Goal: Task Accomplishment & Management: Manage account settings

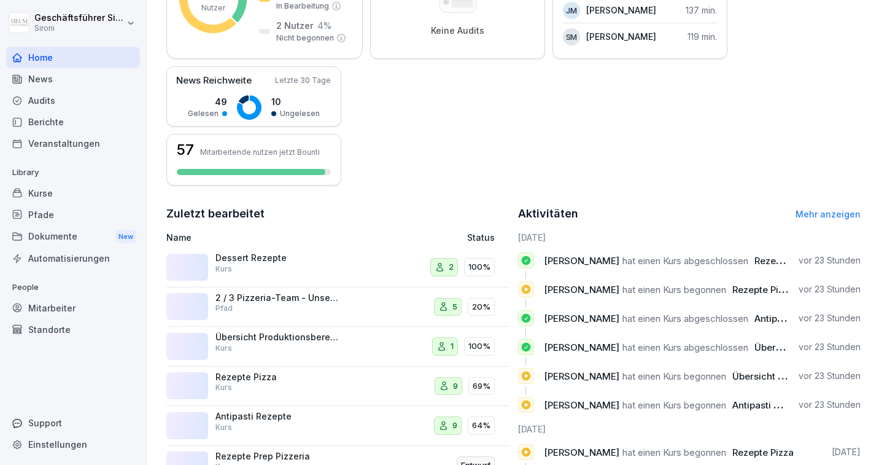
scroll to position [298, 0]
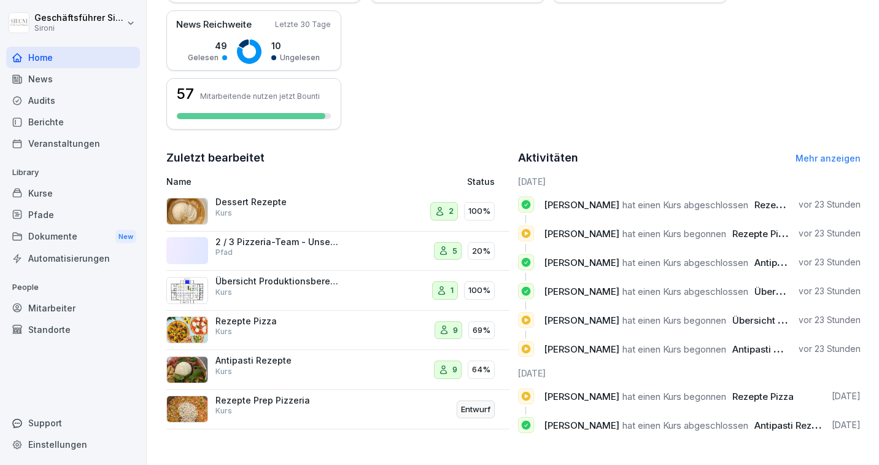
click at [32, 199] on div "Kurse" at bounding box center [73, 192] width 134 height 21
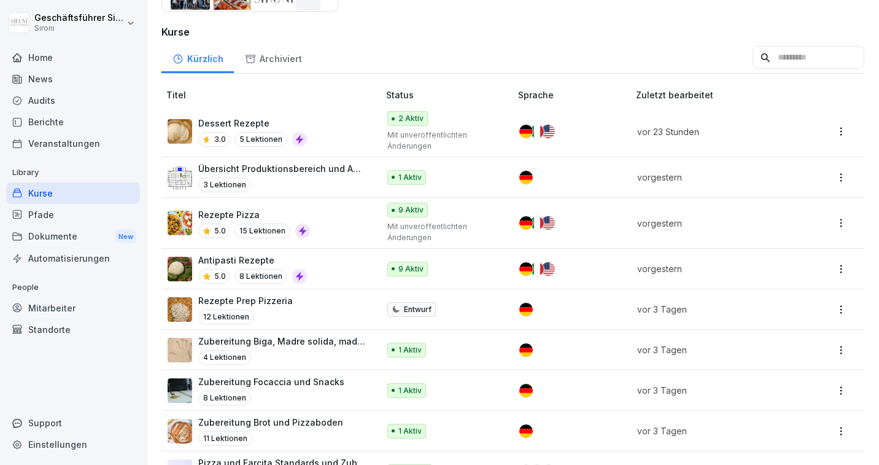
scroll to position [312, 0]
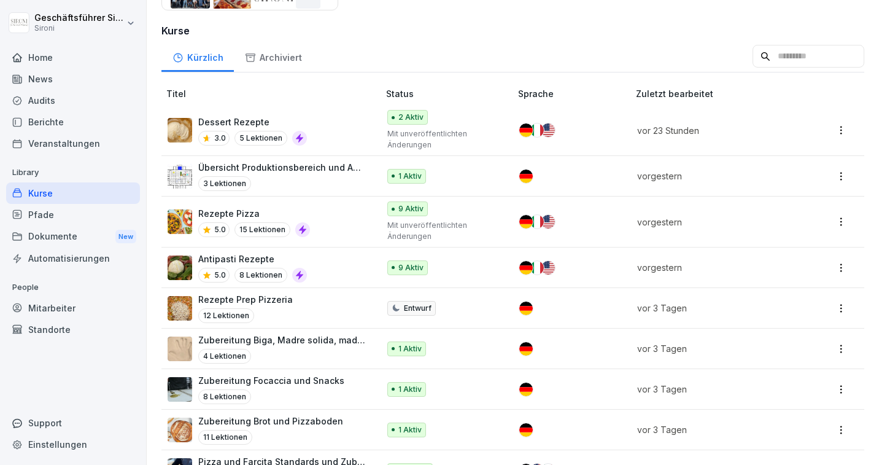
click at [234, 211] on p "Rezepte Pizza" at bounding box center [254, 213] width 112 height 13
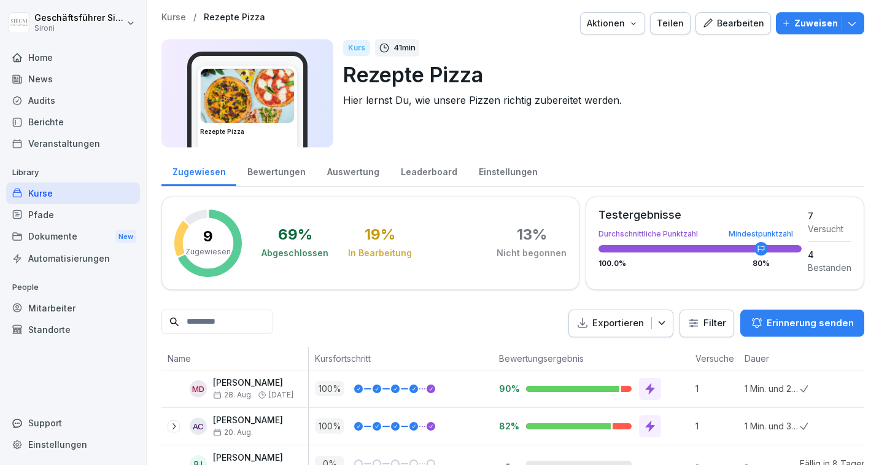
click at [285, 168] on div "Bewertungen" at bounding box center [276, 170] width 80 height 31
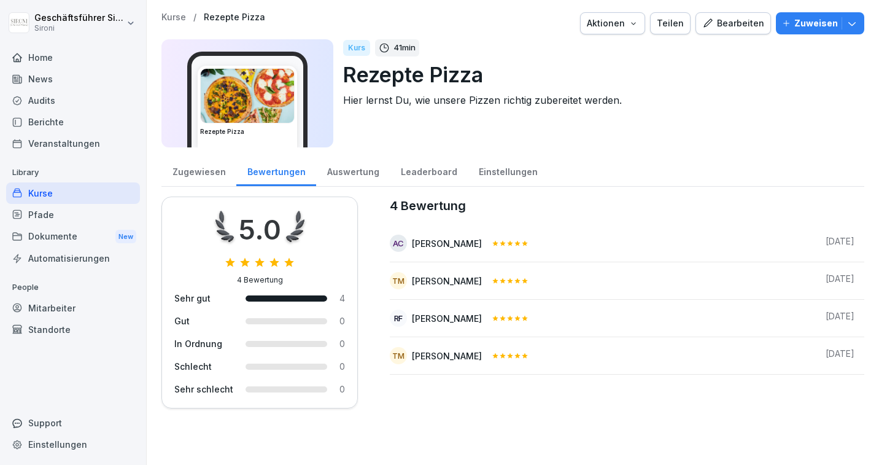
click at [329, 173] on div "Auswertung" at bounding box center [353, 170] width 74 height 31
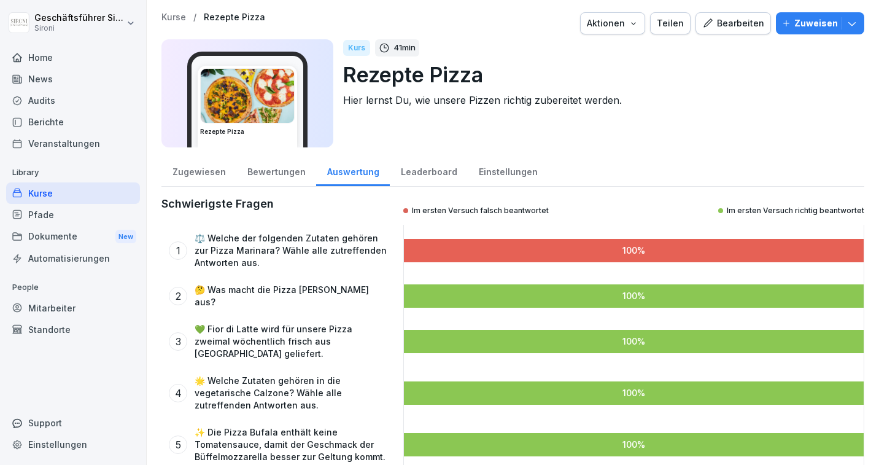
click at [180, 171] on div "Zugewiesen" at bounding box center [198, 170] width 75 height 31
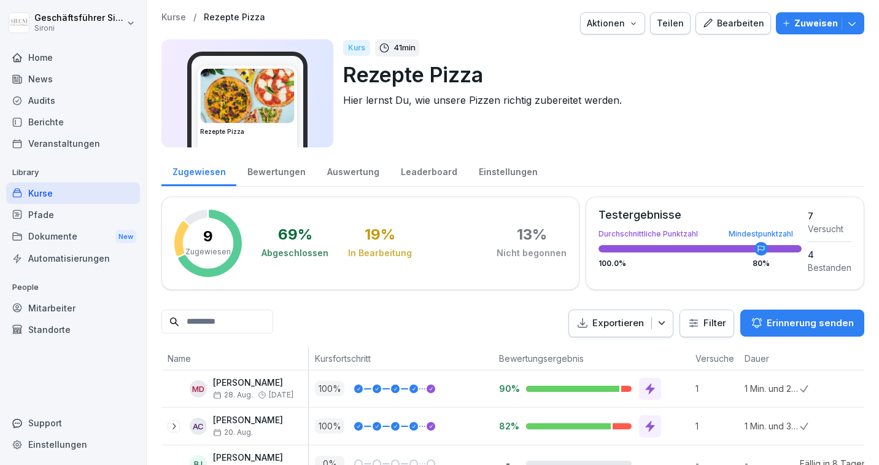
click at [42, 187] on div "Kurse" at bounding box center [73, 192] width 134 height 21
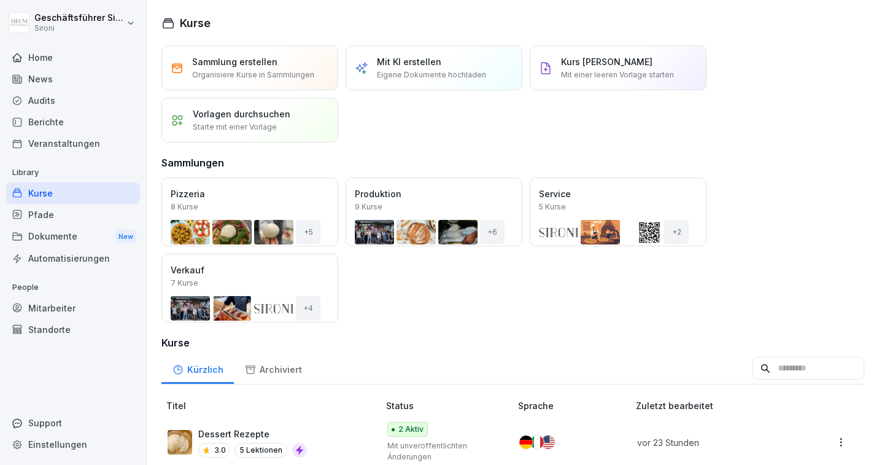
click at [43, 212] on div "Pfade" at bounding box center [73, 214] width 134 height 21
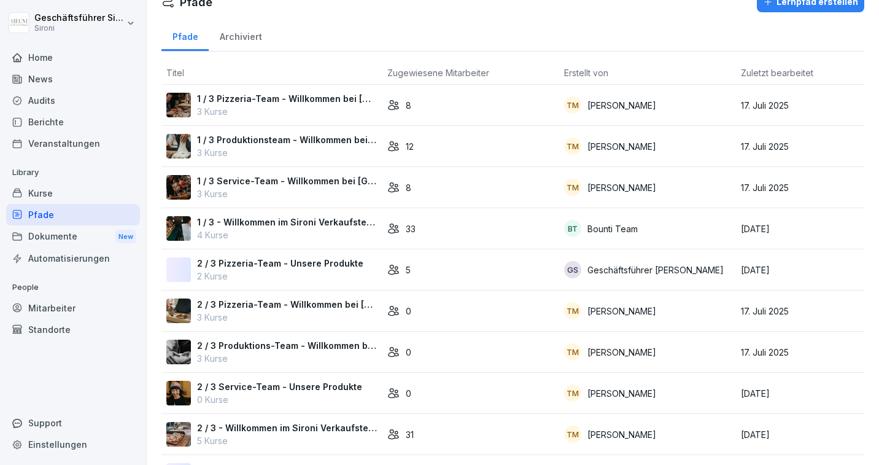
scroll to position [61, 0]
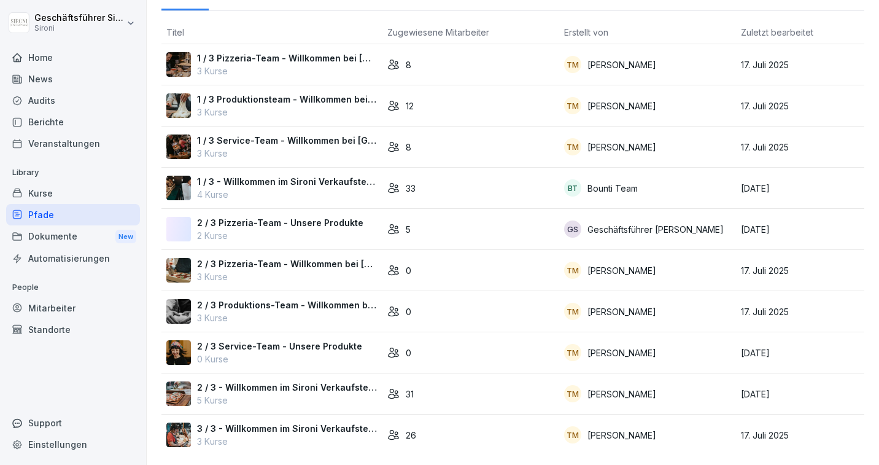
click at [307, 344] on p "2 / 3 Service-Team - Unsere Produkte" at bounding box center [279, 345] width 165 height 13
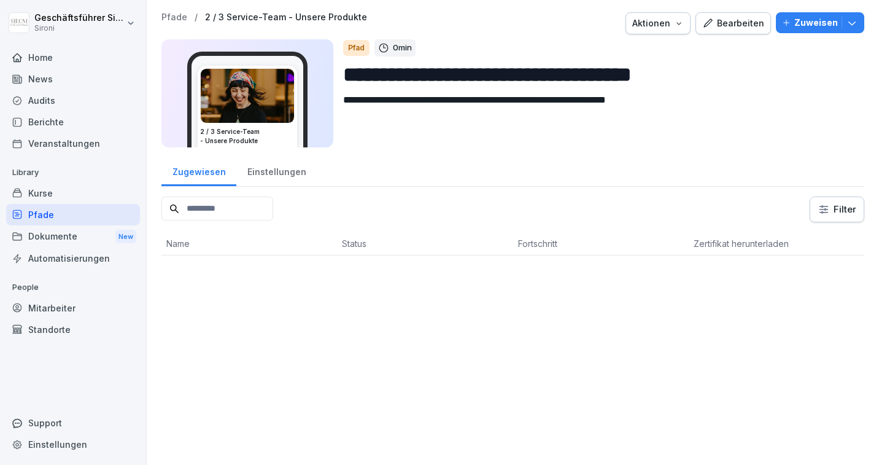
click at [428, 103] on textarea "**********" at bounding box center [598, 120] width 511 height 55
click at [28, 189] on div "Kurse" at bounding box center [73, 192] width 134 height 21
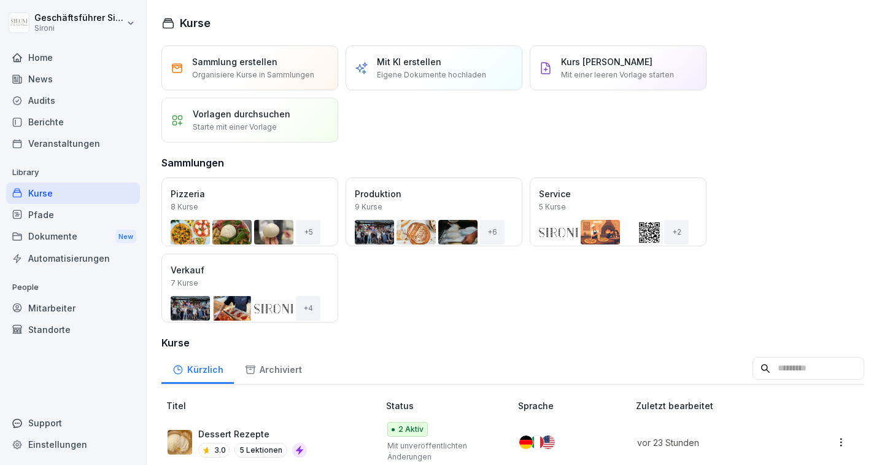
click at [41, 215] on div "Pfade" at bounding box center [73, 214] width 134 height 21
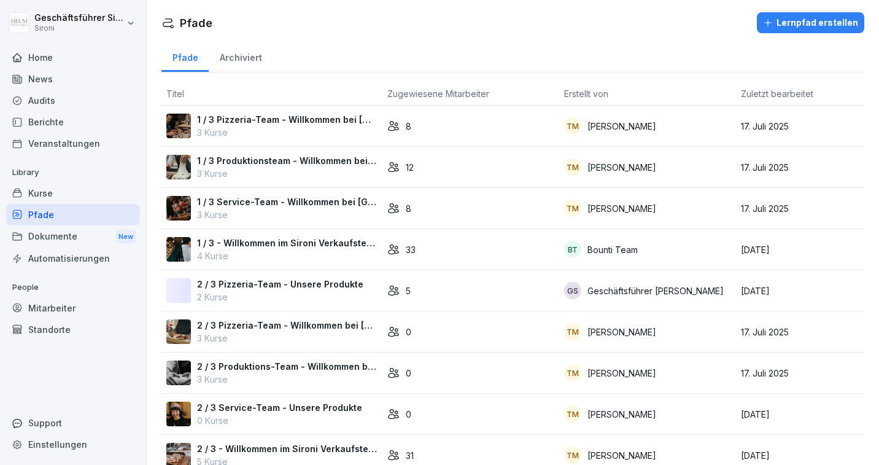
click at [277, 287] on p "2 / 3 Pizzeria-Team - Unsere Produkte" at bounding box center [280, 283] width 166 height 13
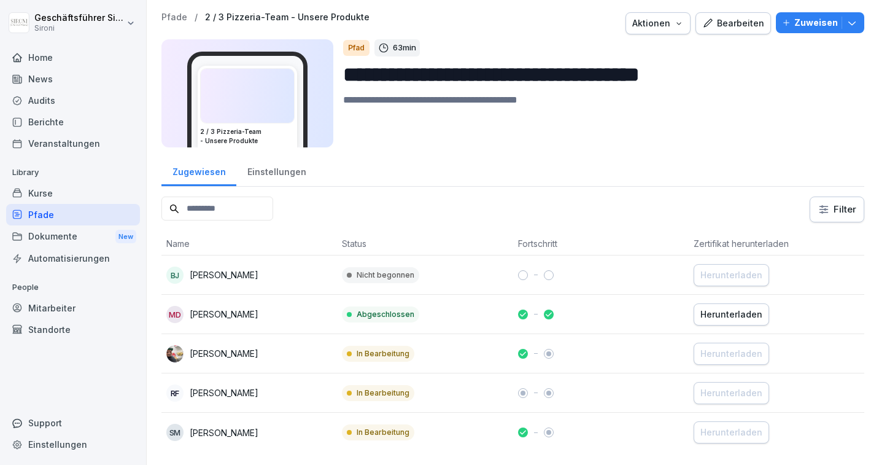
click at [393, 101] on textarea at bounding box center [598, 120] width 511 height 55
click at [416, 98] on textarea "**********" at bounding box center [598, 120] width 511 height 55
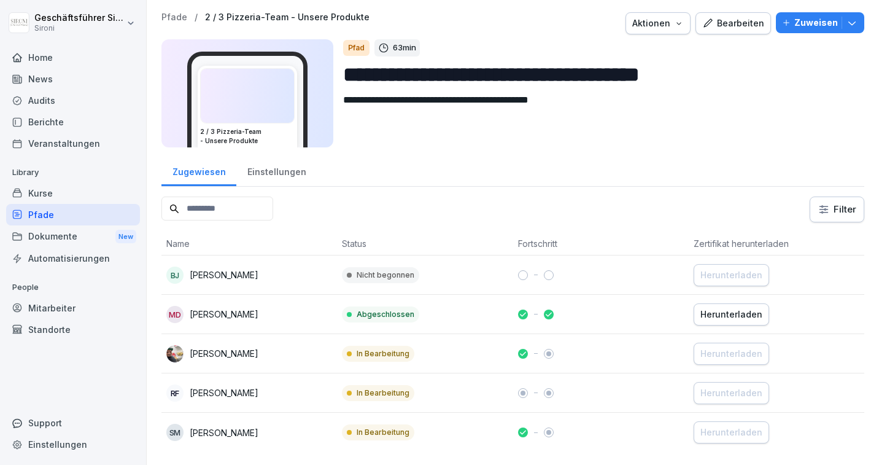
click at [416, 98] on textarea "**********" at bounding box center [598, 120] width 511 height 55
click at [412, 101] on textarea "**********" at bounding box center [598, 120] width 511 height 55
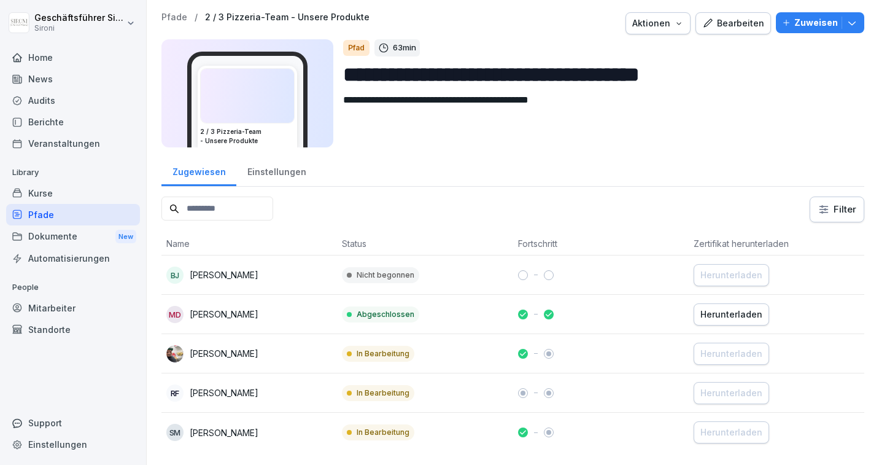
type textarea "**********"
click at [41, 215] on div "Pfade" at bounding box center [73, 214] width 134 height 21
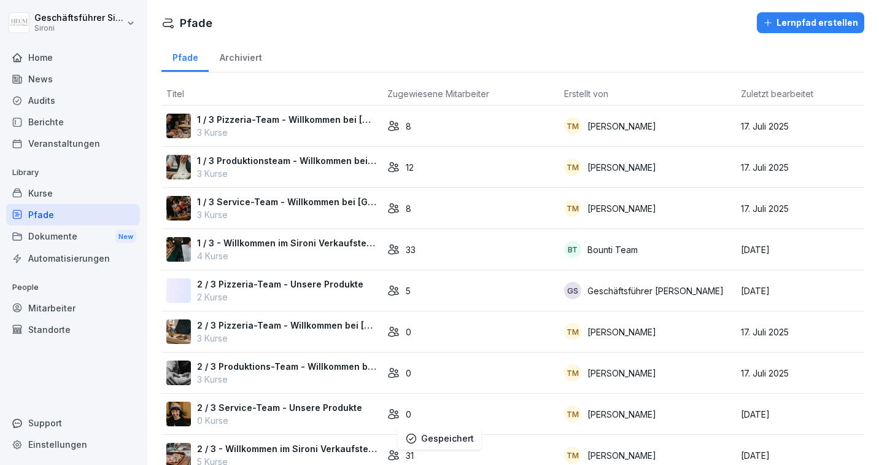
scroll to position [44, 0]
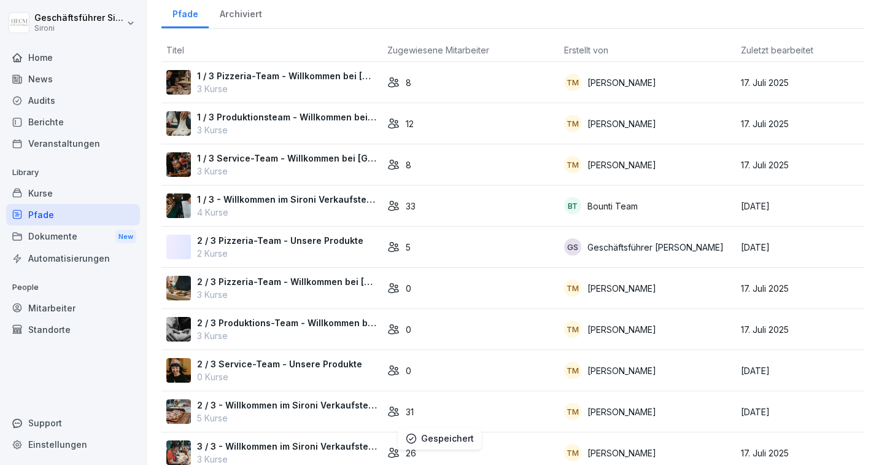
click at [272, 363] on p "2 / 3 Service-Team - Unsere Produkte" at bounding box center [279, 363] width 165 height 13
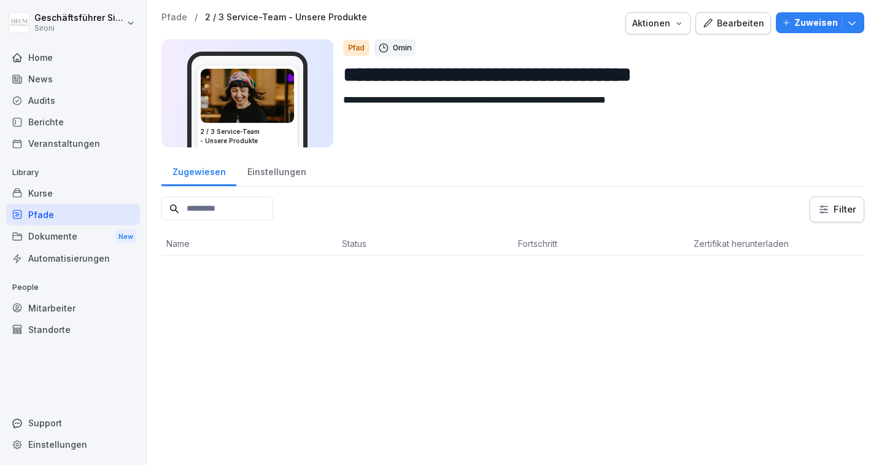
click at [370, 99] on textarea "**********" at bounding box center [598, 120] width 511 height 55
paste textarea
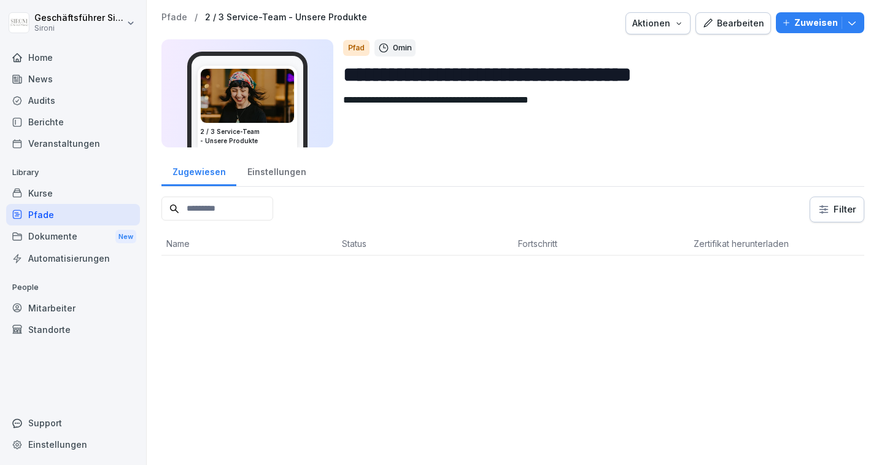
click at [500, 97] on textarea "**********" at bounding box center [598, 120] width 511 height 55
type textarea "**********"
click at [748, 28] on div "Bearbeiten" at bounding box center [733, 24] width 62 height 14
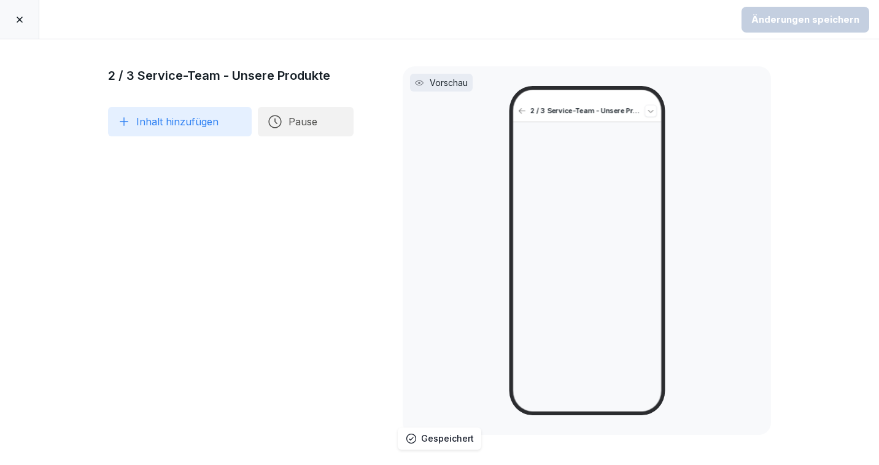
click at [134, 129] on button "Inhalt hinzufügen" at bounding box center [180, 121] width 144 height 29
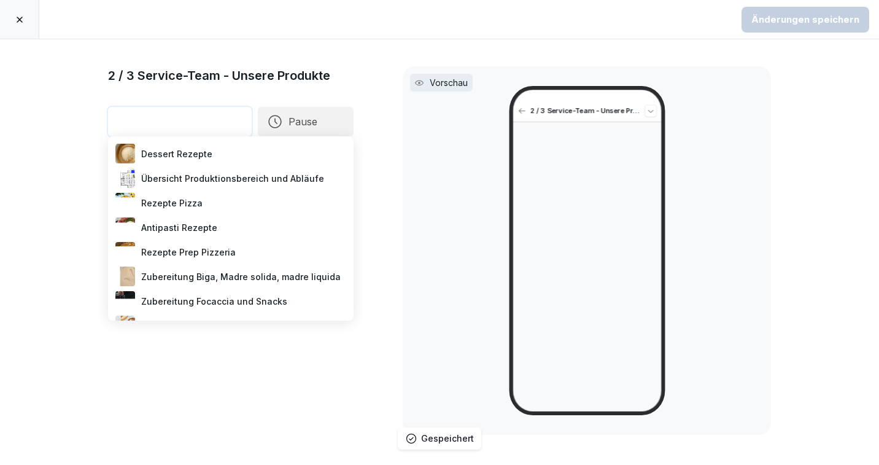
click at [174, 201] on div "Rezepte Pizza" at bounding box center [231, 202] width 236 height 25
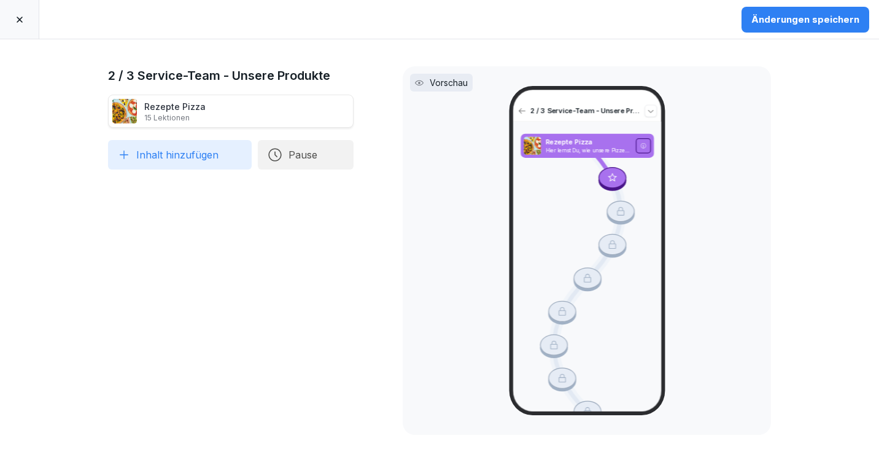
click at [165, 153] on button "Inhalt hinzufügen" at bounding box center [180, 154] width 144 height 29
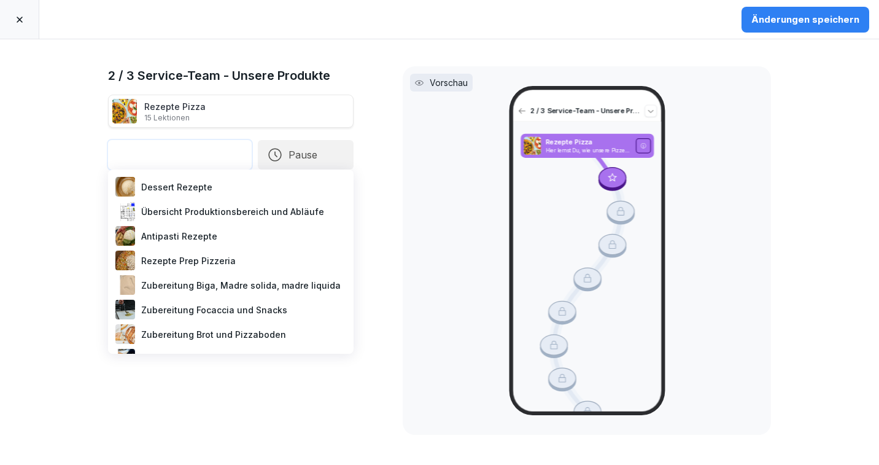
click at [163, 240] on div "Antipasti Rezepte" at bounding box center [231, 235] width 236 height 25
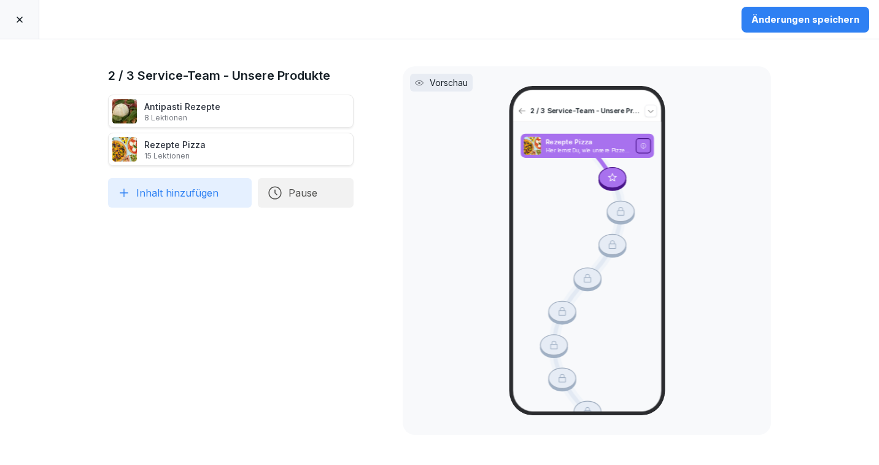
drag, startPoint x: 93, startPoint y: 148, endPoint x: 94, endPoint y: 102, distance: 45.4
click at [94, 102] on div at bounding box center [104, 111] width 28 height 33
click at [815, 6] on div "Änderungen speichern" at bounding box center [439, 19] width 879 height 39
click at [813, 12] on button "Änderungen speichern" at bounding box center [805, 20] width 128 height 26
click at [16, 17] on icon at bounding box center [20, 20] width 10 height 10
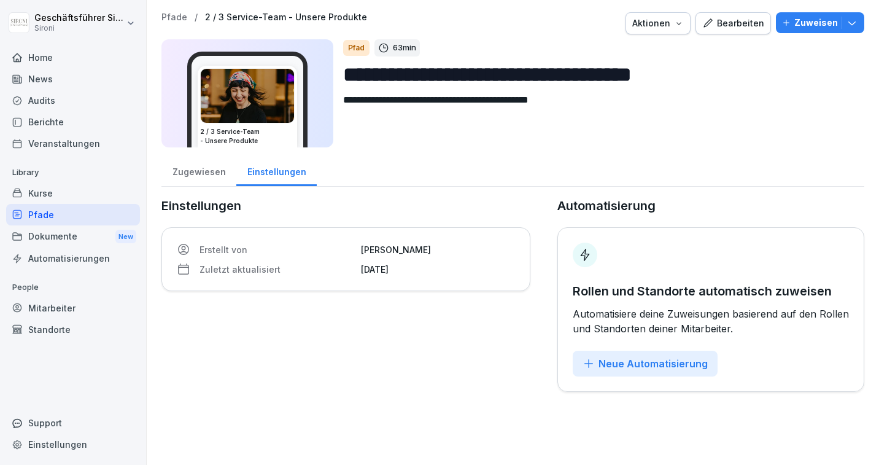
click at [825, 19] on p "Zuweisen" at bounding box center [816, 23] width 44 height 14
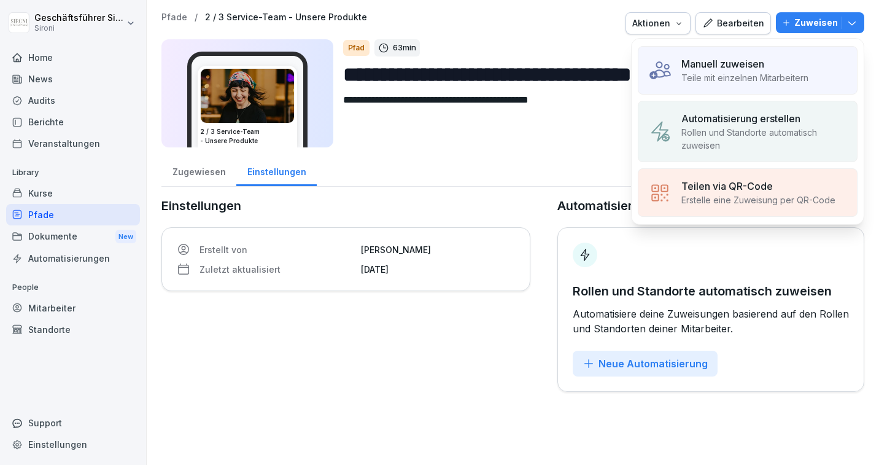
click at [783, 121] on p "Automatisierung erstellen" at bounding box center [740, 118] width 119 height 15
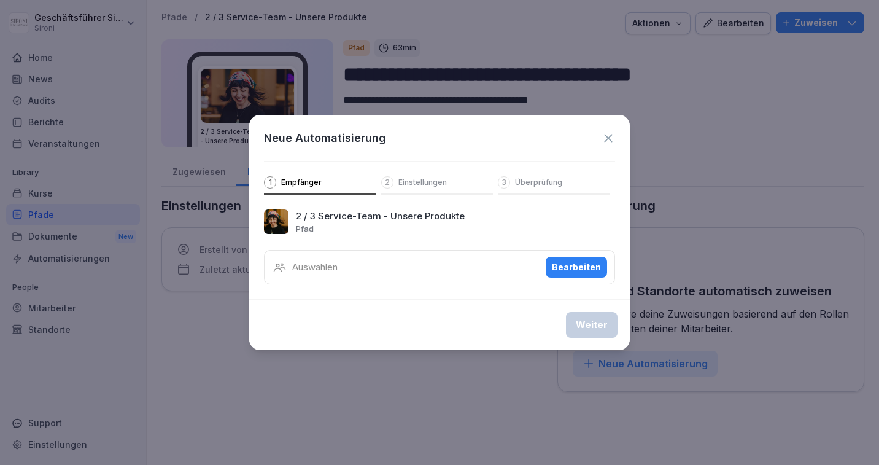
click at [387, 271] on div "Auswählen Bearbeiten" at bounding box center [439, 267] width 351 height 34
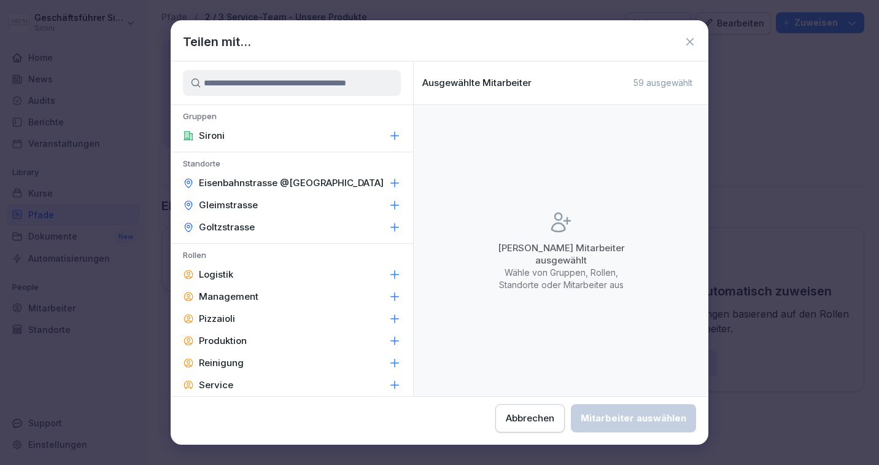
click at [226, 390] on div "Gruppen Sironi Standorte Eisenbahnstrasse @[GEOGRAPHIC_DATA] Rollen Logistik Ma…" at bounding box center [292, 228] width 242 height 335
click at [222, 389] on div "Gruppen Sironi Standorte Eisenbahnstrasse @[GEOGRAPHIC_DATA] Rollen Logistik Ma…" at bounding box center [292, 228] width 242 height 335
click at [398, 385] on icon at bounding box center [395, 385] width 12 height 12
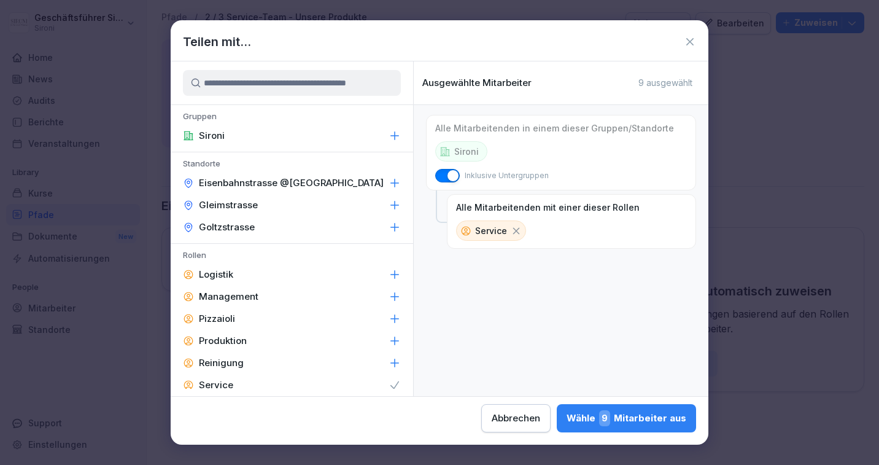
click at [636, 421] on div "Wähle 9 Mitarbeiter aus" at bounding box center [627, 418] width 120 height 16
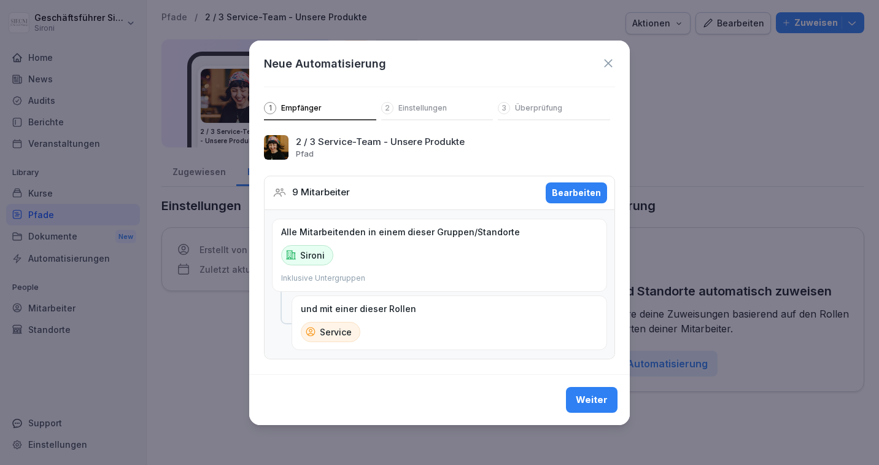
click at [586, 401] on div "Weiter" at bounding box center [592, 400] width 32 height 14
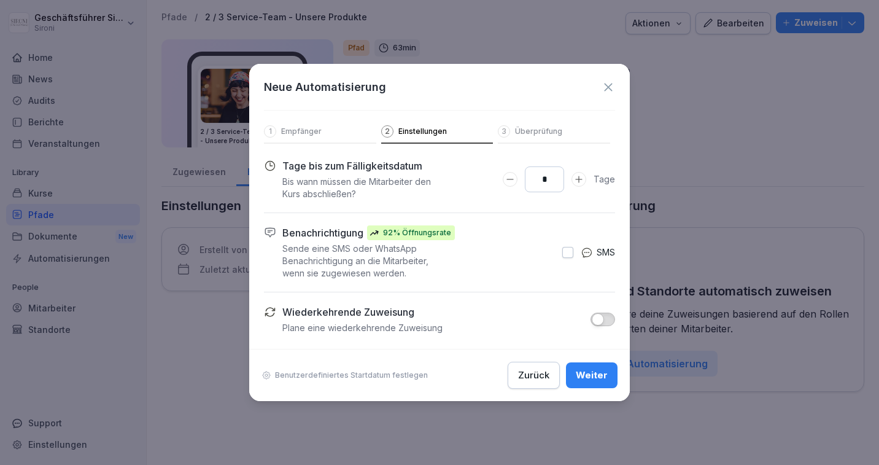
type input "*"
click at [579, 177] on icon "Days to complete number input erhöhen" at bounding box center [579, 179] width 10 height 10
click at [377, 376] on p "Benutzerdefiniertes Startdatum festlegen" at bounding box center [351, 375] width 153 height 10
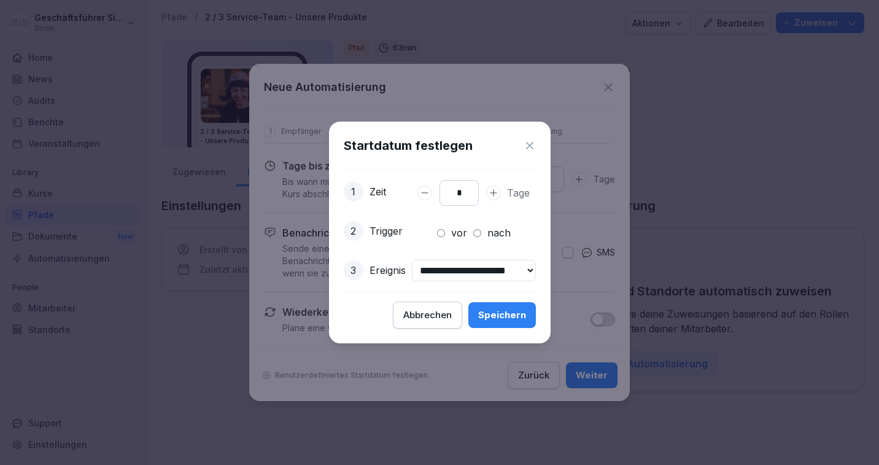
click at [522, 314] on div "Speichern" at bounding box center [502, 315] width 48 height 14
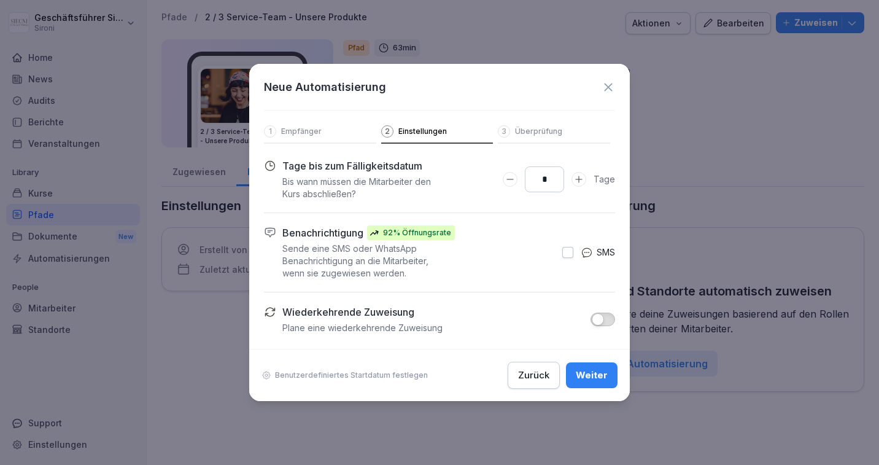
click at [600, 376] on div "Weiter" at bounding box center [592, 375] width 32 height 14
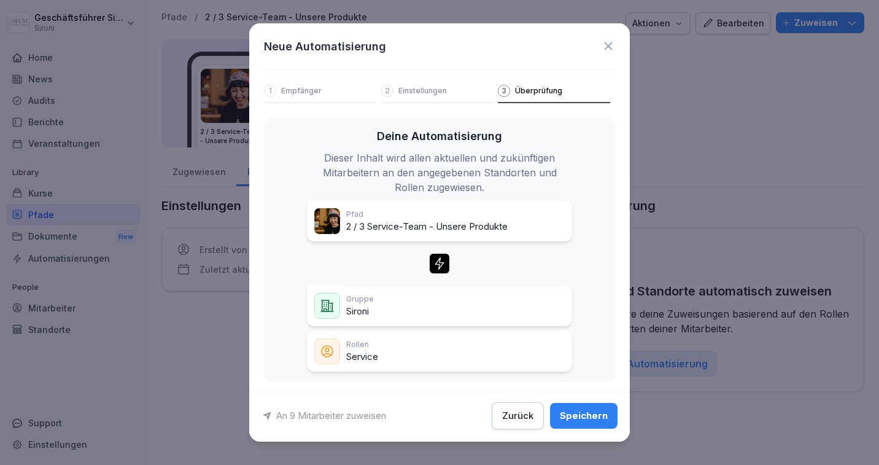
click at [589, 417] on div "Speichern" at bounding box center [584, 416] width 48 height 14
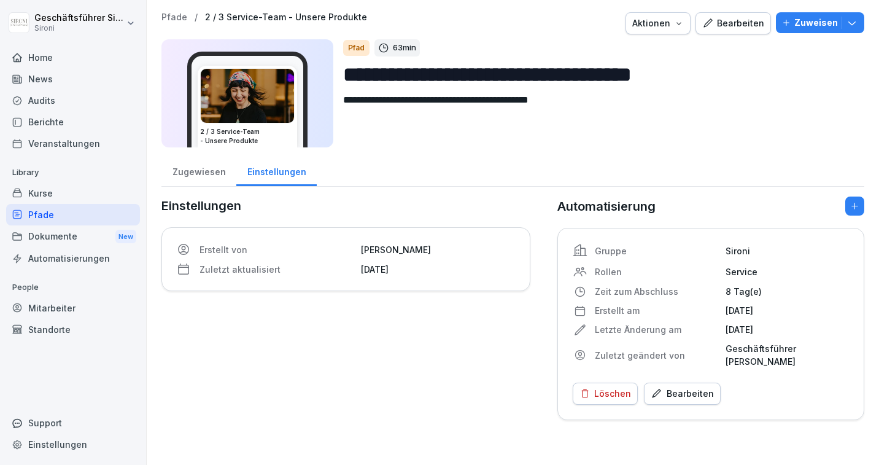
click at [30, 191] on div "Kurse" at bounding box center [73, 192] width 134 height 21
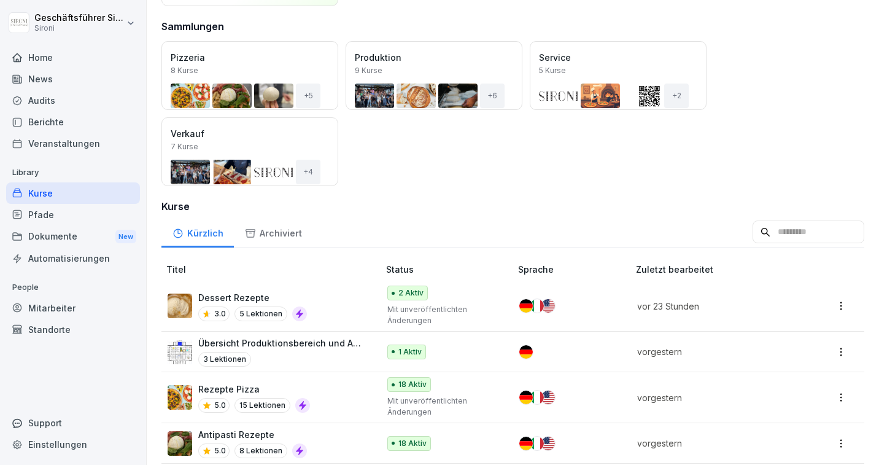
scroll to position [161, 0]
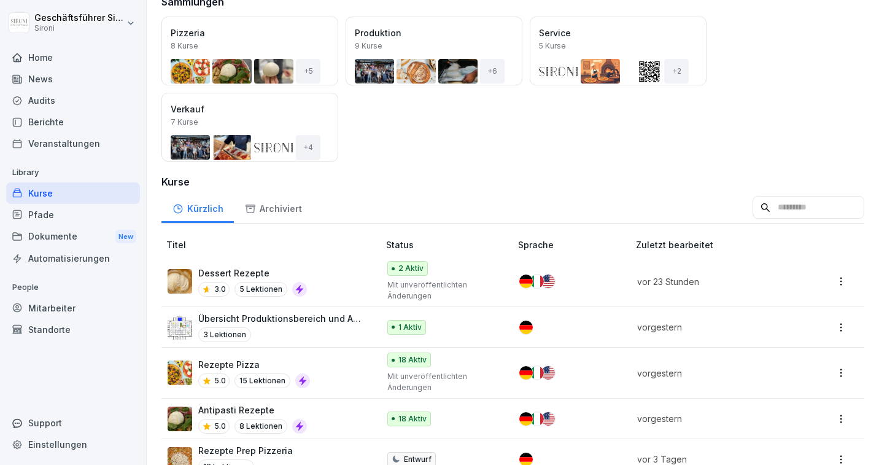
click at [61, 218] on div "Pfade" at bounding box center [73, 214] width 134 height 21
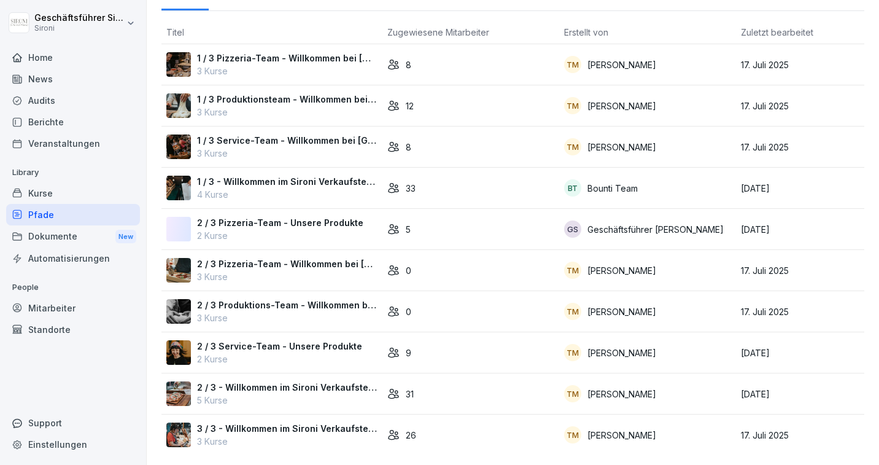
scroll to position [61, 0]
click at [290, 348] on p "2 / 3 Service-Team - Unsere Produkte" at bounding box center [279, 345] width 165 height 13
